Goal: Register for event/course

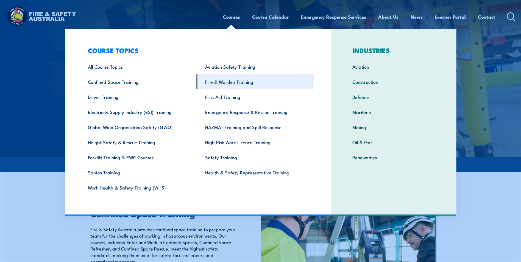
click at [232, 82] on link "Fire & Warden Training" at bounding box center [255, 81] width 117 height 15
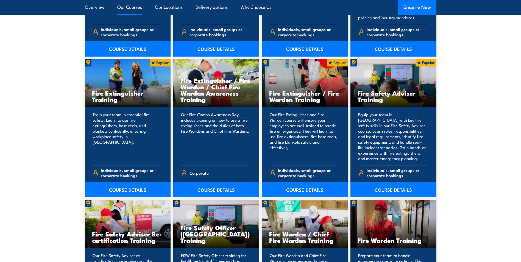
scroll to position [549, 0]
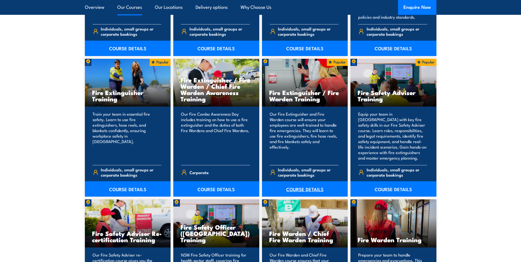
click at [305, 193] on link "COURSE DETAILS" at bounding box center [305, 188] width 86 height 15
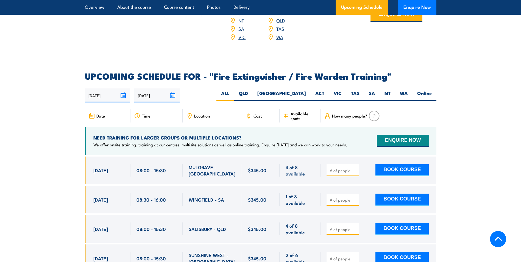
scroll to position [824, 0]
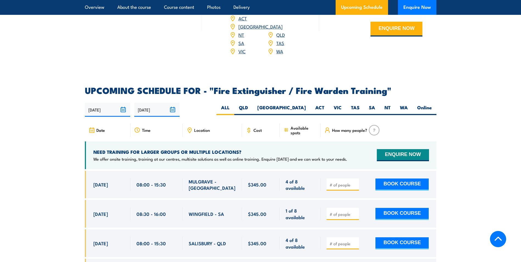
click at [173, 103] on input "24/03/2026" at bounding box center [156, 110] width 45 height 14
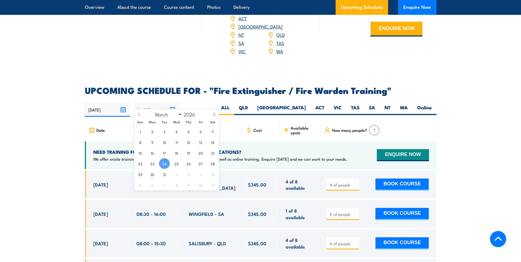
click at [142, 115] on span at bounding box center [138, 116] width 9 height 15
click at [138, 115] on icon at bounding box center [139, 115] width 4 height 4
select select "0"
click at [138, 115] on icon at bounding box center [139, 115] width 4 height 4
type input "2025"
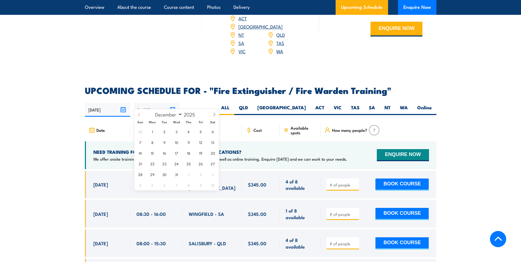
click at [138, 115] on icon at bounding box center [139, 115] width 4 height 4
select select "9"
click at [203, 145] on span "10" at bounding box center [200, 142] width 11 height 11
type input "10/10/2025"
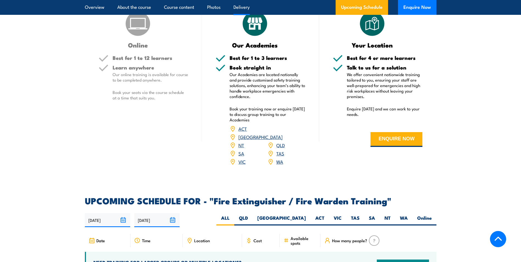
scroll to position [792, 0]
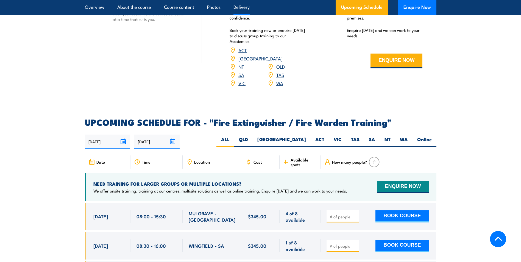
click at [206, 160] on span "Location" at bounding box center [202, 162] width 16 height 5
click at [207, 156] on div "Location" at bounding box center [212, 162] width 59 height 13
click at [188, 160] on icon at bounding box center [190, 162] width 4 height 5
click at [201, 157] on div "Location" at bounding box center [212, 162] width 59 height 13
click at [345, 160] on span "How many people?" at bounding box center [349, 162] width 35 height 5
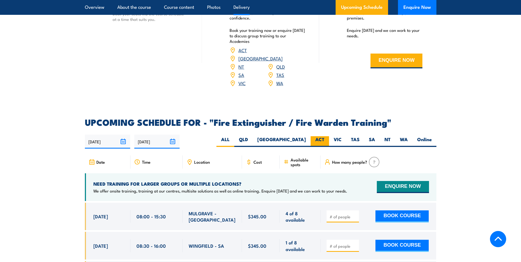
click at [324, 136] on label "ACT" at bounding box center [320, 141] width 18 height 11
click at [324, 136] on input "ACT" at bounding box center [326, 138] width 4 height 4
radio input "true"
click at [324, 136] on label "ACT" at bounding box center [320, 141] width 18 height 11
click at [324, 136] on input "ACT" at bounding box center [326, 138] width 4 height 4
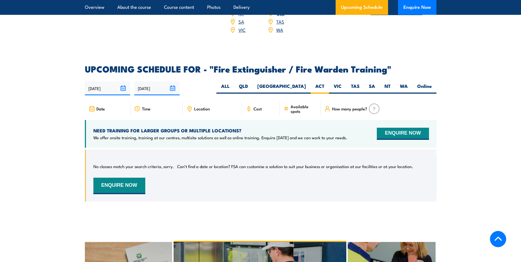
scroll to position [820, 0]
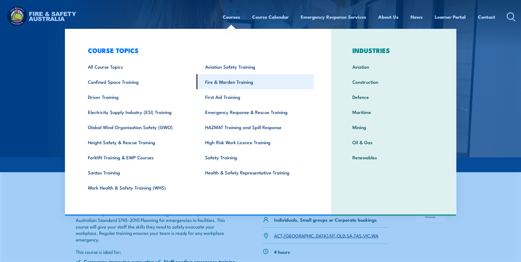
click at [225, 85] on link "Fire & Warden Training" at bounding box center [255, 81] width 117 height 15
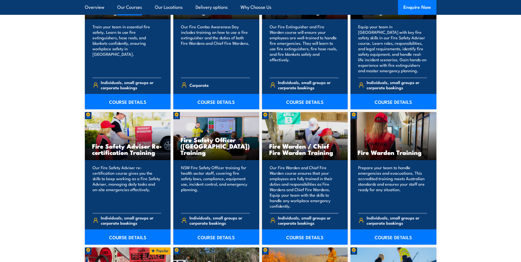
scroll to position [659, 0]
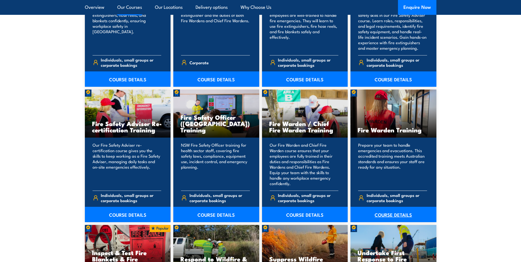
click at [403, 214] on link "COURSE DETAILS" at bounding box center [394, 214] width 86 height 15
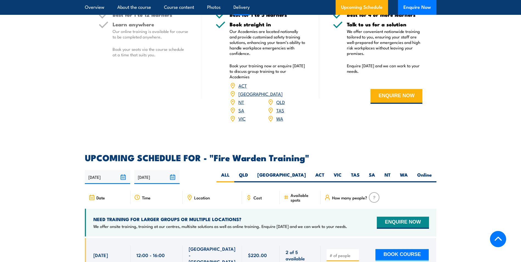
scroll to position [907, 0]
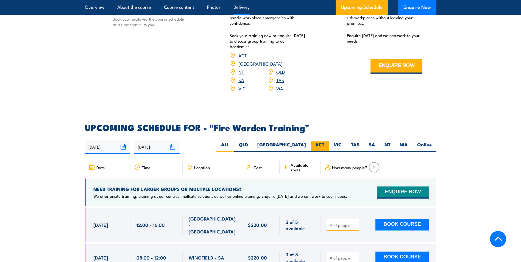
click at [318, 141] on label "ACT" at bounding box center [320, 146] width 18 height 11
click at [324, 141] on input "ACT" at bounding box center [326, 143] width 4 height 4
radio input "true"
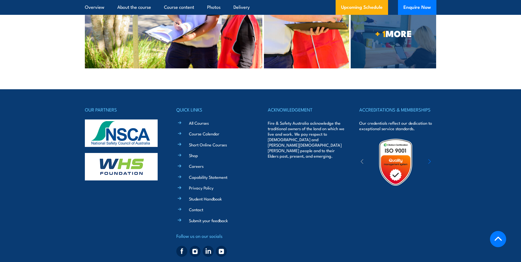
scroll to position [1311, 0]
